Goal: Task Accomplishment & Management: Use online tool/utility

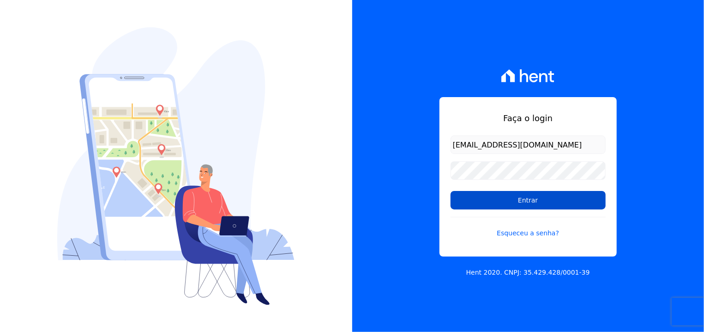
type input "[EMAIL_ADDRESS][DOMAIN_NAME]"
click at [480, 194] on input "Entrar" at bounding box center [528, 200] width 155 height 18
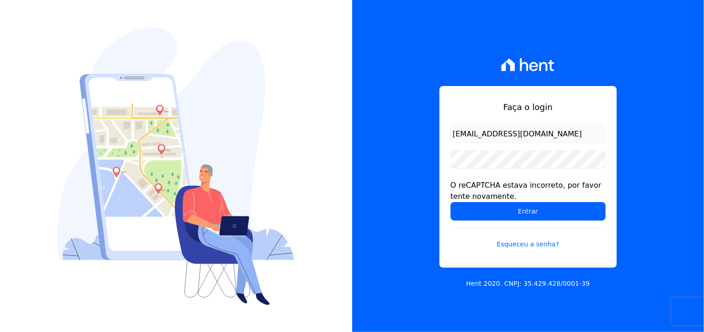
click at [482, 206] on input "Entrar" at bounding box center [528, 211] width 155 height 18
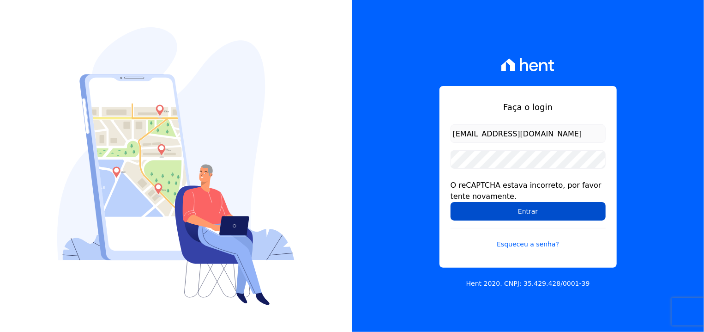
click at [493, 214] on input "Entrar" at bounding box center [528, 211] width 155 height 18
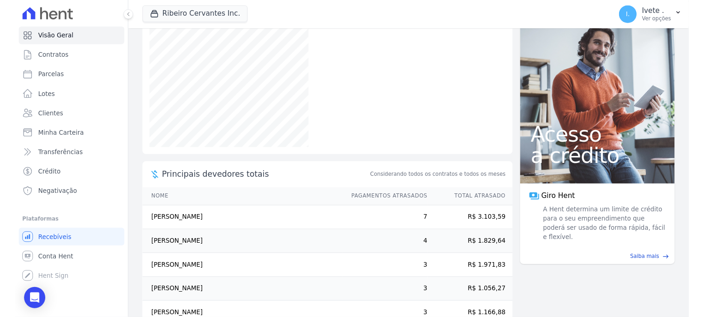
scroll to position [99, 0]
